Goal: Task Accomplishment & Management: Complete application form

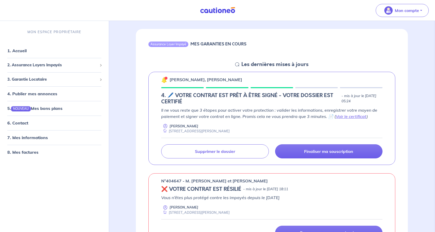
scroll to position [52, 0]
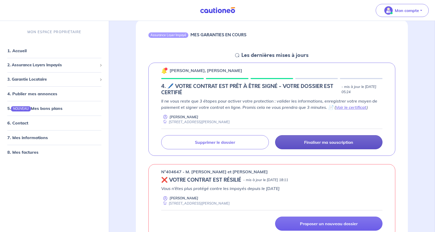
click at [325, 142] on p "Finaliser ma souscription" at bounding box center [328, 142] width 49 height 5
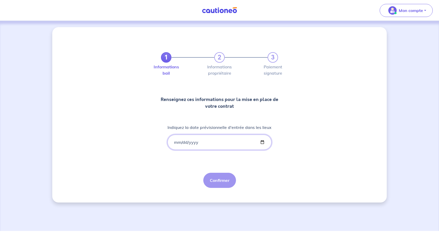
click at [213, 143] on input "Indiquez la date prévisionnelle d'entrée dans les lieux" at bounding box center [219, 142] width 104 height 15
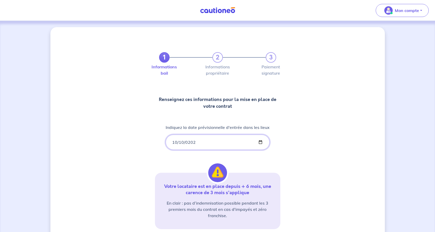
type input "[DATE]"
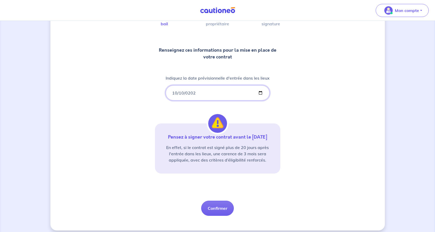
scroll to position [54, 0]
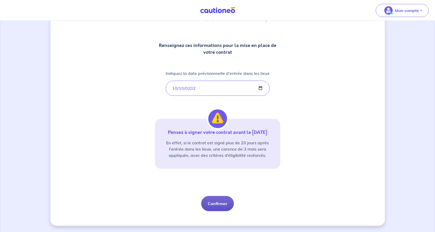
click at [210, 203] on button "Confirmer" at bounding box center [217, 203] width 33 height 15
select select "FR"
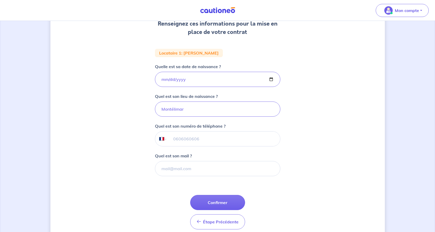
scroll to position [78, 0]
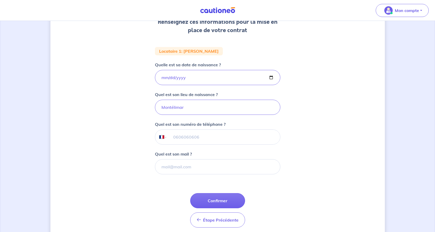
click at [181, 137] on input "tel" at bounding box center [223, 137] width 113 height 15
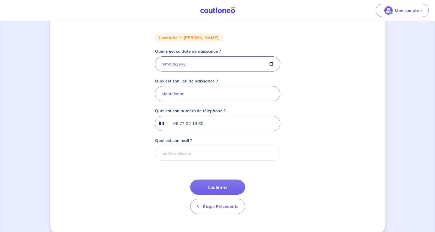
scroll to position [99, 0]
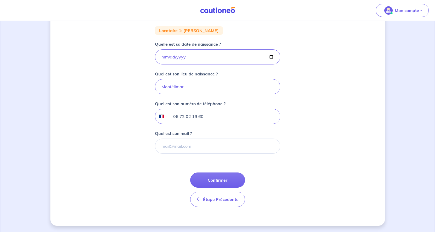
type input "06 72 02 19 60"
click at [175, 146] on input "Quel est son mail ?" at bounding box center [217, 146] width 125 height 15
click at [132, 153] on div "1 2 3 Informations bail Informations propriétaire Paiement signature Renseignez…" at bounding box center [217, 77] width 334 height 298
click at [224, 179] on button "Confirmer" at bounding box center [217, 180] width 55 height 15
select select "FR"
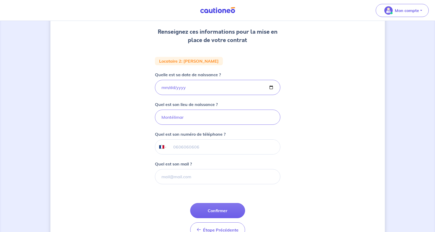
scroll to position [78, 0]
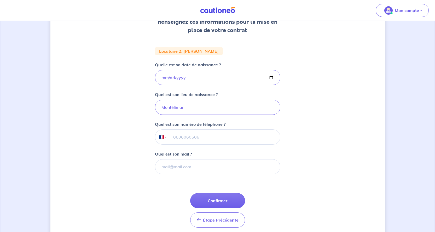
click at [182, 137] on input "tel" at bounding box center [223, 137] width 113 height 15
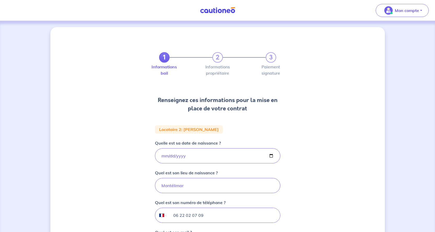
scroll to position [99, 0]
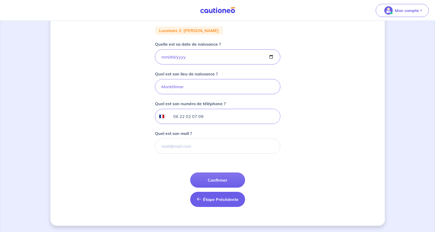
type input "06 22 02 07 09"
click at [213, 199] on span "Étape Précédente" at bounding box center [221, 199] width 36 height 5
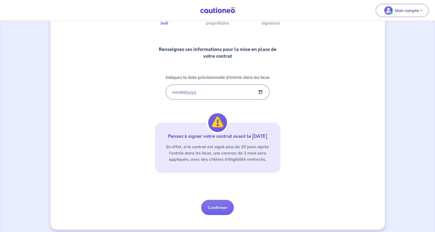
scroll to position [54, 0]
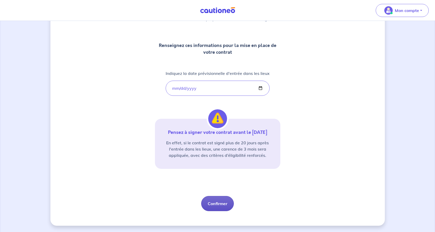
click at [215, 203] on button "Confirmer" at bounding box center [217, 203] width 33 height 15
select select "FR"
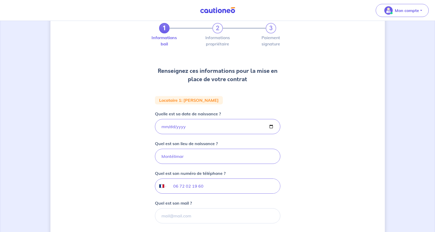
scroll to position [99, 0]
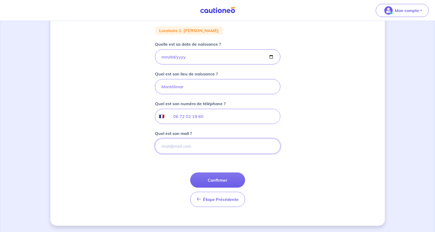
click at [170, 147] on input "Quel est son mail ?" at bounding box center [217, 146] width 125 height 15
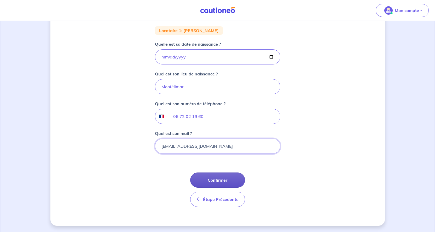
type input "[EMAIL_ADDRESS][DOMAIN_NAME]"
click at [218, 181] on button "Confirmer" at bounding box center [217, 180] width 55 height 15
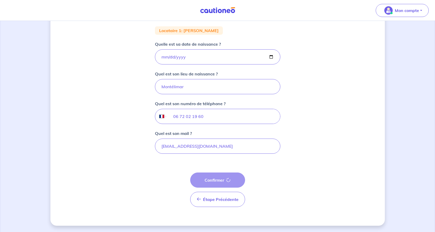
select select "FR"
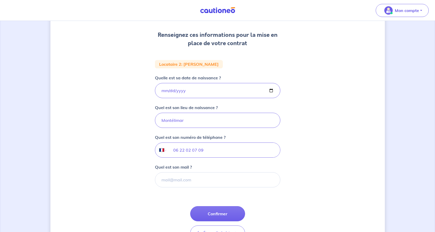
scroll to position [99, 0]
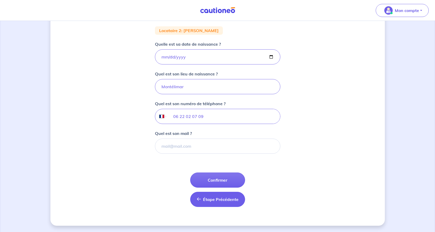
click at [206, 200] on span "Étape Précédente" at bounding box center [221, 199] width 36 height 5
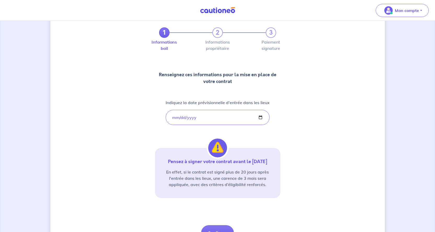
scroll to position [54, 0]
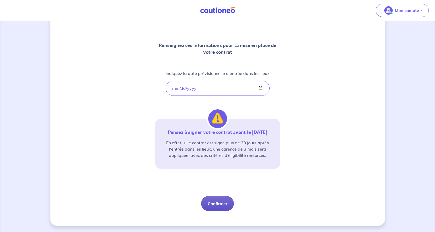
click at [218, 203] on button "Confirmer" at bounding box center [217, 203] width 33 height 15
select select "FR"
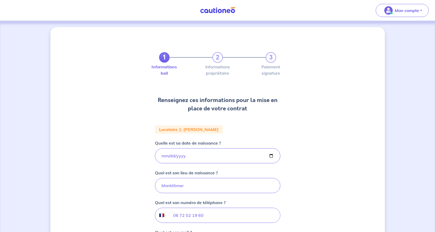
scroll to position [99, 0]
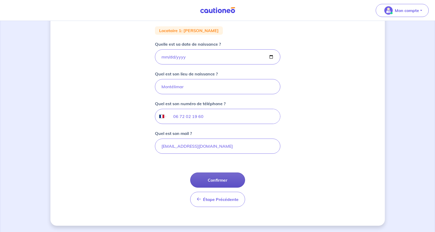
click at [219, 179] on button "Confirmer" at bounding box center [217, 180] width 55 height 15
select select "FR"
click at [171, 145] on input "Quel est son mail ?" at bounding box center [217, 146] width 125 height 15
type input "[EMAIL_ADDRESS][DOMAIN_NAME]"
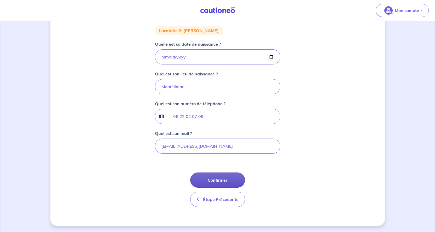
click at [214, 180] on button "Confirmer" at bounding box center [217, 180] width 55 height 15
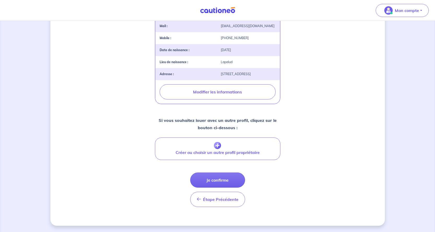
scroll to position [157, 0]
click at [212, 180] on button "Je confirme" at bounding box center [217, 180] width 55 height 15
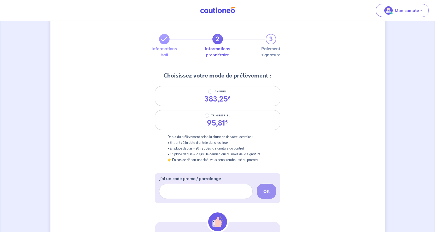
scroll to position [26, 0]
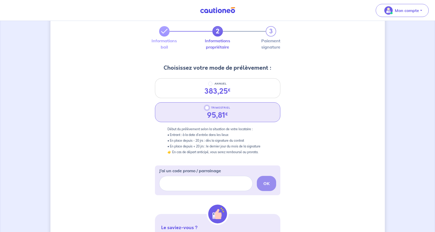
click at [206, 108] on input "TRIMESTRIEL" at bounding box center [207, 108] width 4 height 4
radio input "true"
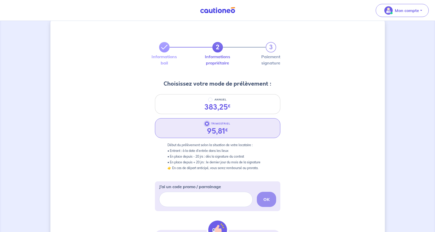
scroll to position [115, 0]
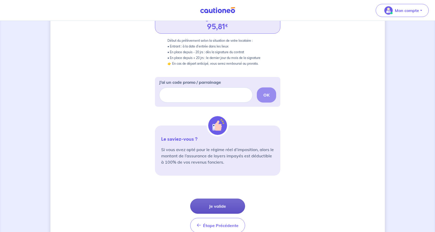
click at [212, 205] on button "Je valide" at bounding box center [217, 206] width 55 height 15
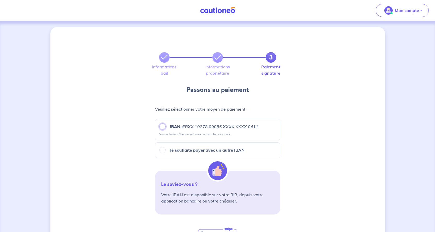
click at [161, 125] on input "IBAN : FRXX [FINANCIAL_ID] XXXX XXXX 0411" at bounding box center [162, 127] width 6 height 6
radio input "true"
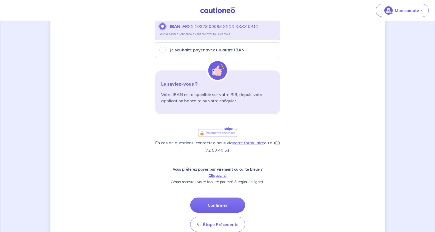
scroll to position [125, 0]
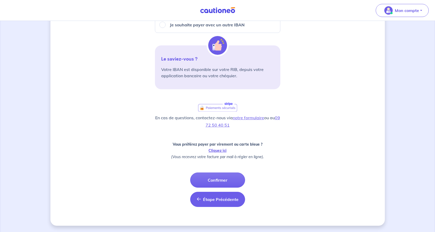
click at [219, 199] on span "Étape Précédente" at bounding box center [221, 199] width 36 height 5
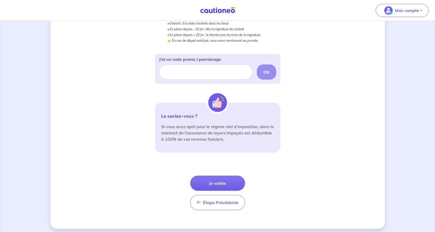
scroll to position [141, 0]
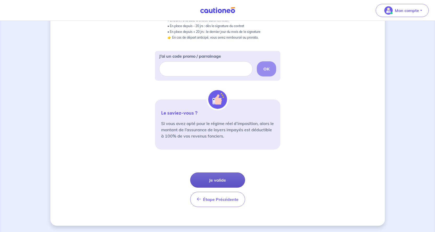
click at [219, 181] on button "Je valide" at bounding box center [217, 180] width 55 height 15
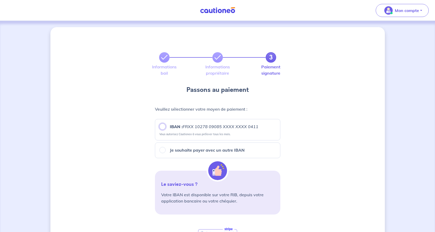
click at [161, 126] on input "IBAN : FRXX [FINANCIAL_ID] XXXX XXXX 0411" at bounding box center [162, 127] width 6 height 6
radio input "true"
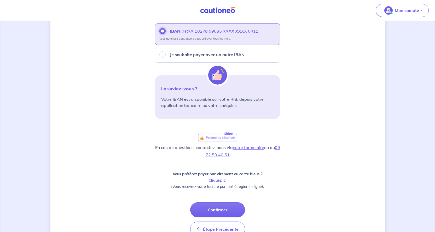
scroll to position [125, 0]
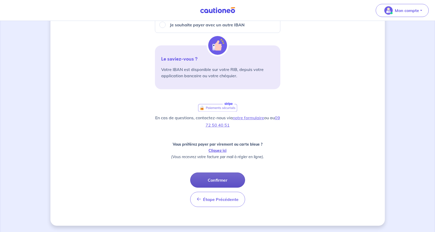
click at [216, 180] on button "Confirmer" at bounding box center [217, 180] width 55 height 15
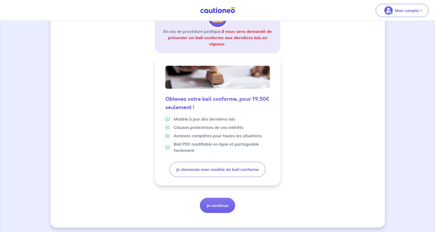
scroll to position [97, 0]
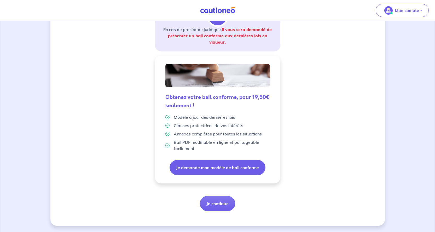
click at [209, 167] on button "Je demande mon modèle de bail conforme" at bounding box center [218, 167] width 96 height 15
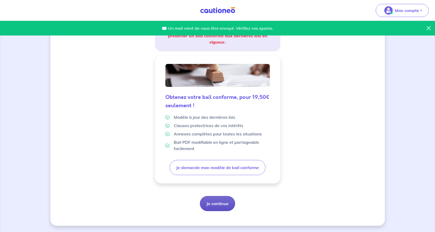
click at [217, 203] on button "Je continue" at bounding box center [217, 203] width 35 height 15
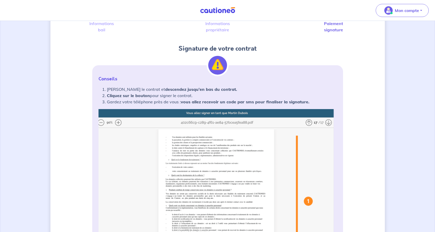
scroll to position [78, 0]
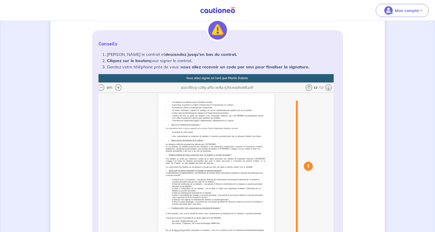
click at [117, 87] on img at bounding box center [217, 177] width 238 height 207
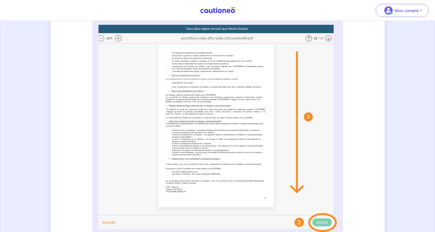
scroll to position [104, 0]
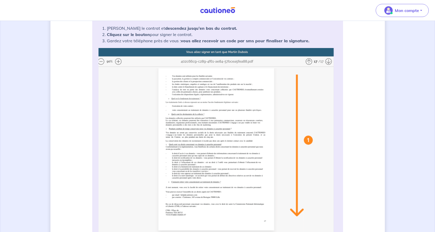
click at [118, 61] on img at bounding box center [217, 151] width 238 height 207
click at [308, 61] on img at bounding box center [217, 151] width 238 height 207
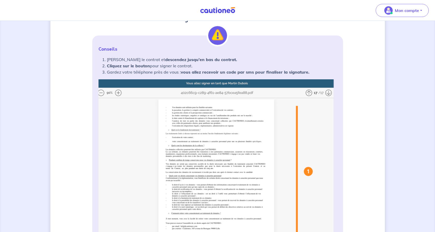
scroll to position [82, 0]
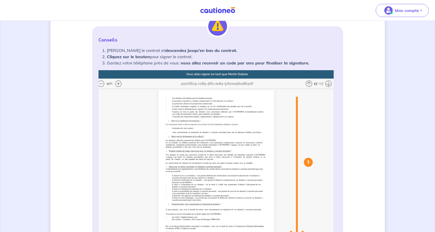
click at [119, 83] on img at bounding box center [217, 173] width 238 height 207
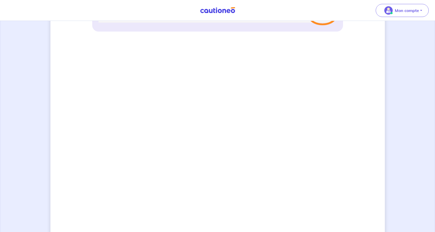
scroll to position [344, 0]
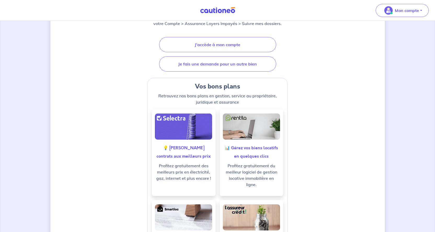
scroll to position [157, 0]
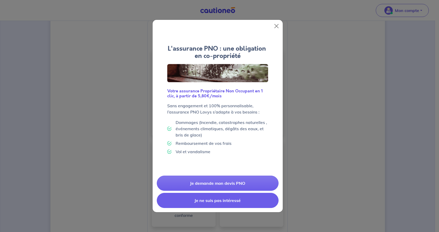
click at [212, 200] on button "Je ne suis pas intéressé" at bounding box center [218, 200] width 122 height 15
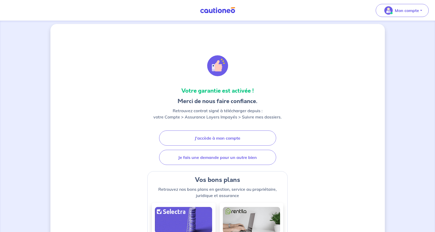
scroll to position [0, 0]
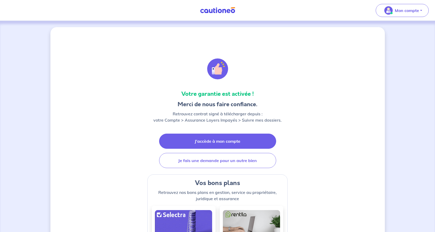
click at [225, 141] on link "J'accède à mon compte" at bounding box center [217, 141] width 117 height 15
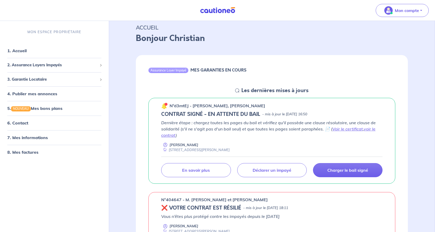
scroll to position [26, 0]
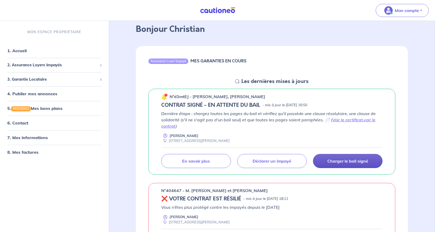
click at [348, 161] on p "Charger le bail signé" at bounding box center [347, 161] width 41 height 5
click at [349, 161] on p "Charger le bail signé" at bounding box center [347, 161] width 41 height 5
click at [338, 119] on link "Voir le certificat" at bounding box center [347, 119] width 31 height 5
click at [167, 126] on link "voir le contrat" at bounding box center [268, 122] width 214 height 11
click at [347, 161] on p "Charger le bail signé" at bounding box center [347, 161] width 41 height 5
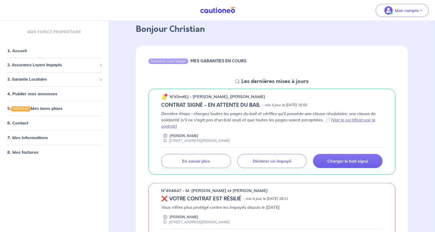
click at [342, 159] on p "Charger le bail signé" at bounding box center [347, 161] width 41 height 5
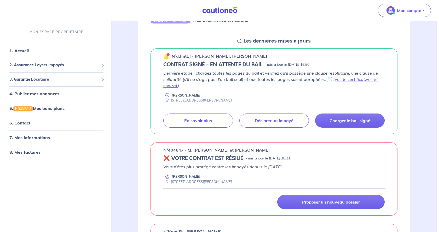
scroll to position [0, 0]
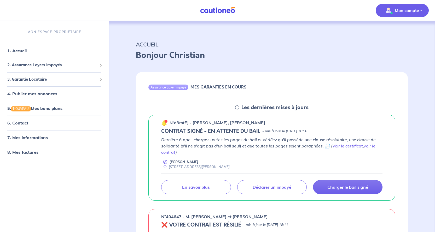
click at [421, 9] on button "Mon compte" at bounding box center [402, 10] width 53 height 13
click at [389, 45] on link "Me déconnecter" at bounding box center [397, 45] width 42 height 8
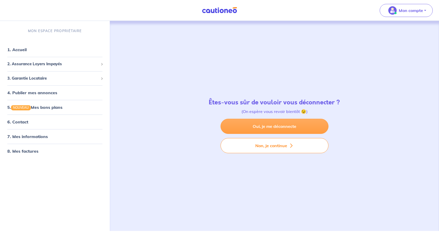
click at [285, 127] on link "Oui, je me déconnecte" at bounding box center [274, 126] width 108 height 15
